Goal: Find specific page/section: Find specific page/section

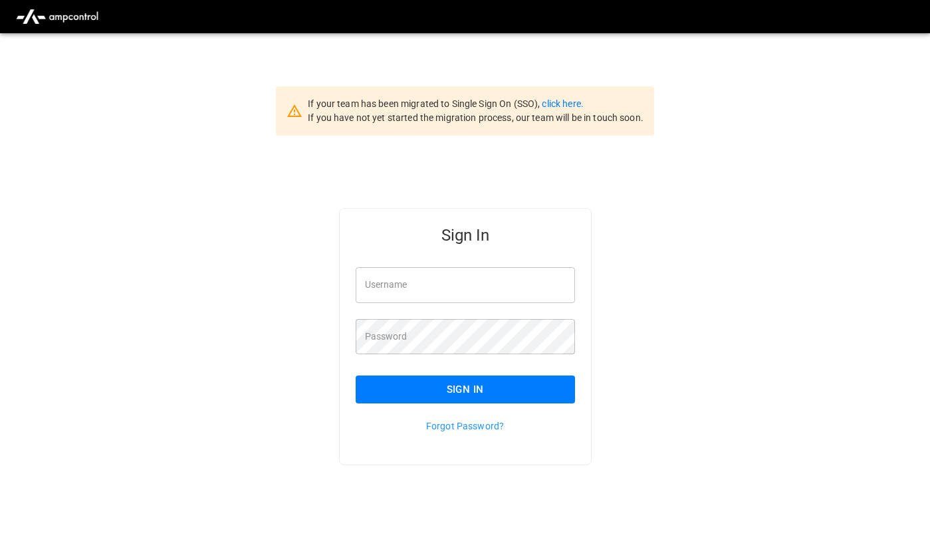
click at [463, 285] on input "Username" at bounding box center [465, 284] width 219 height 35
type input "**********"
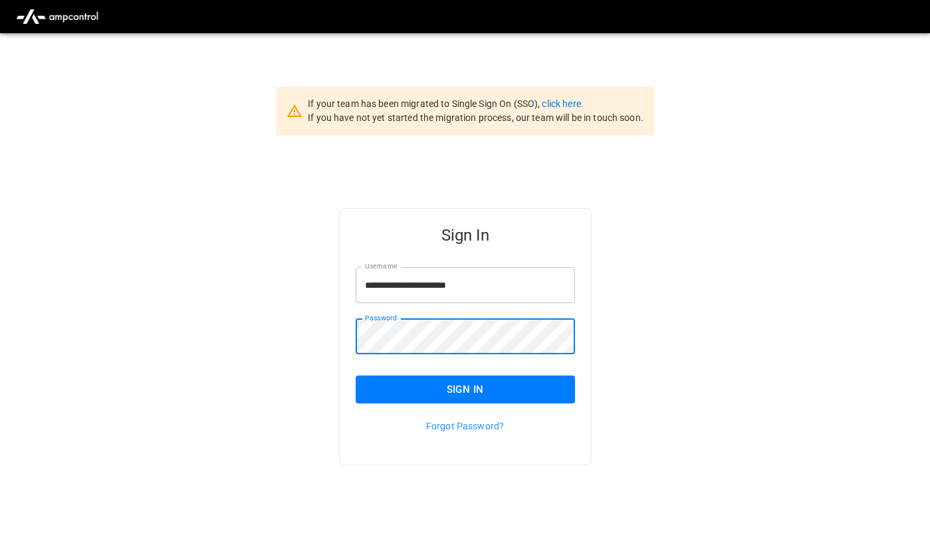
click at [436, 379] on button "Sign In" at bounding box center [465, 390] width 219 height 28
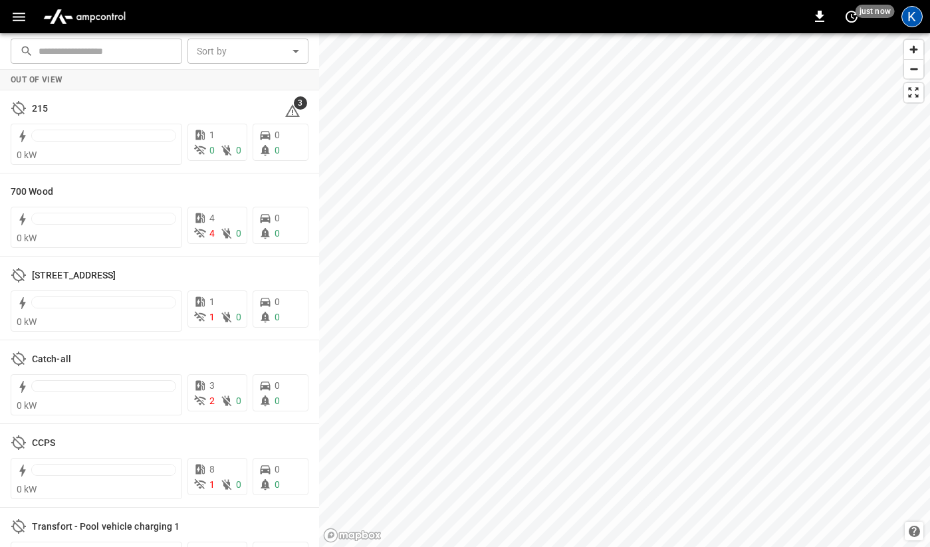
click at [905, 14] on div "K" at bounding box center [912, 16] width 21 height 21
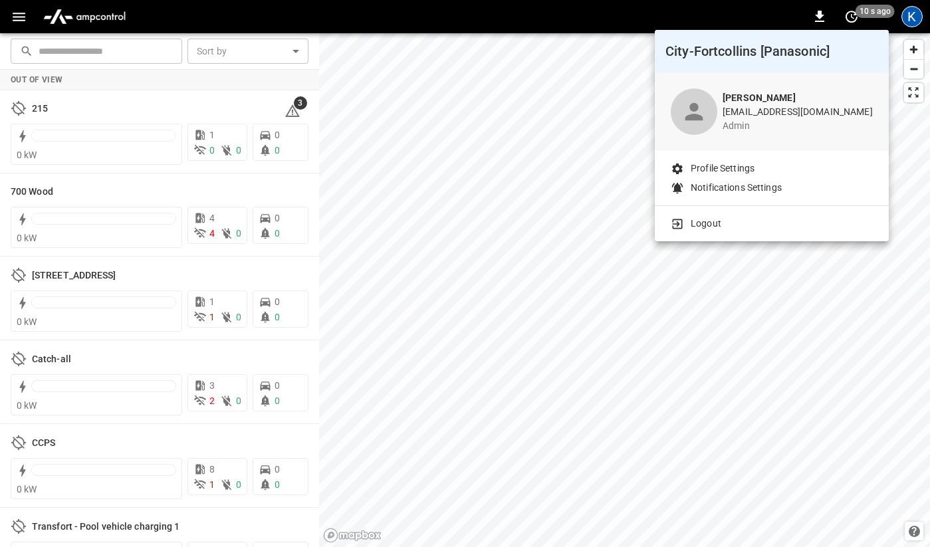
click at [13, 19] on div at bounding box center [465, 273] width 930 height 547
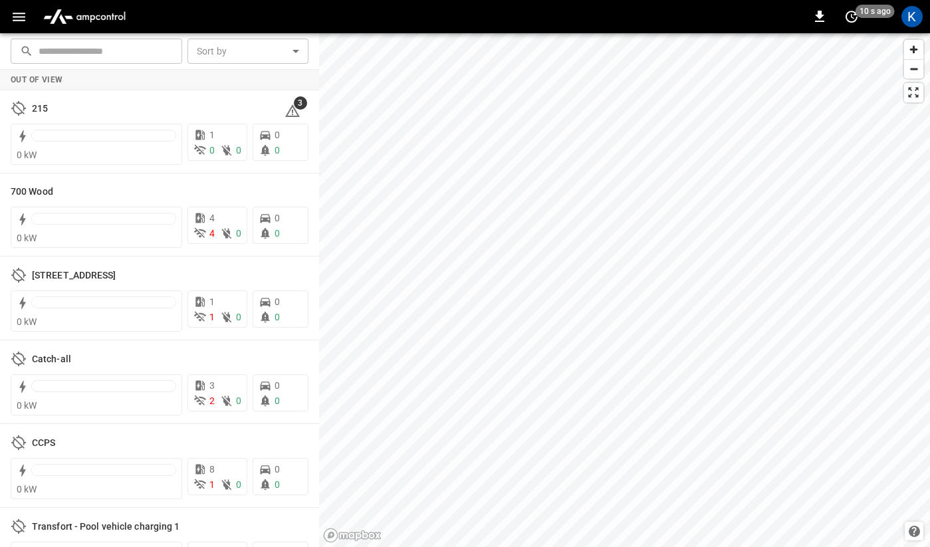
click at [21, 22] on icon "button" at bounding box center [19, 17] width 17 height 17
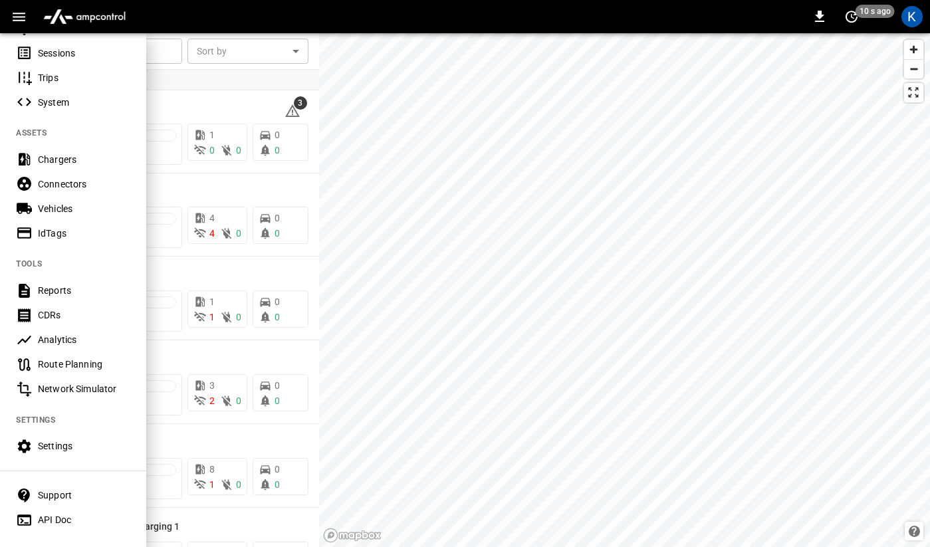
scroll to position [212, 0]
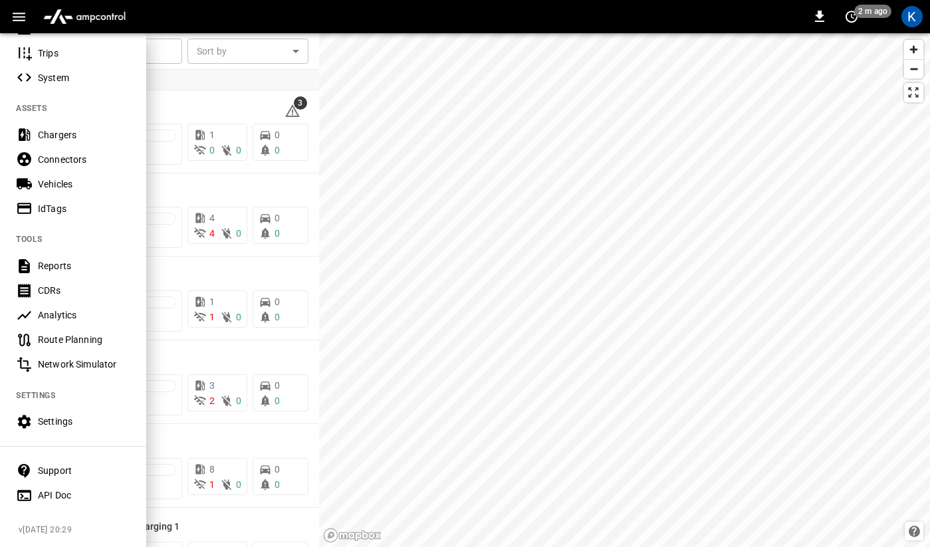
click at [73, 503] on Doc-listitem "API Doc" at bounding box center [73, 495] width 146 height 25
